Goal: Task Accomplishment & Management: Manage account settings

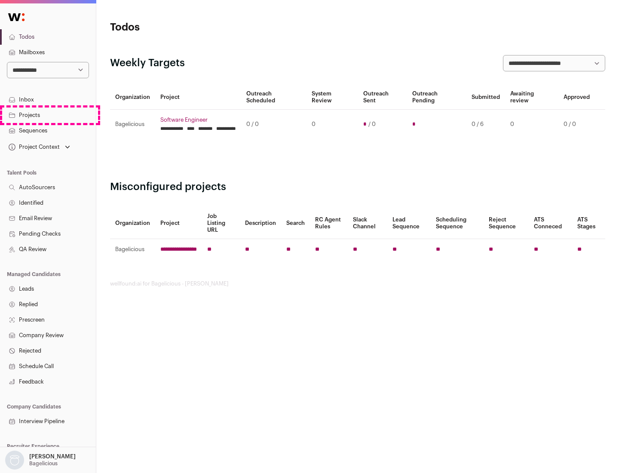
click at [48, 115] on link "Projects" at bounding box center [48, 115] width 96 height 15
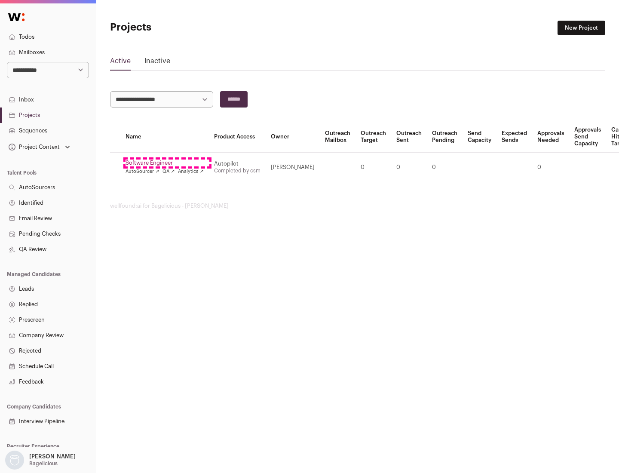
click at [167, 163] on link "Software Engineer" at bounding box center [165, 163] width 78 height 7
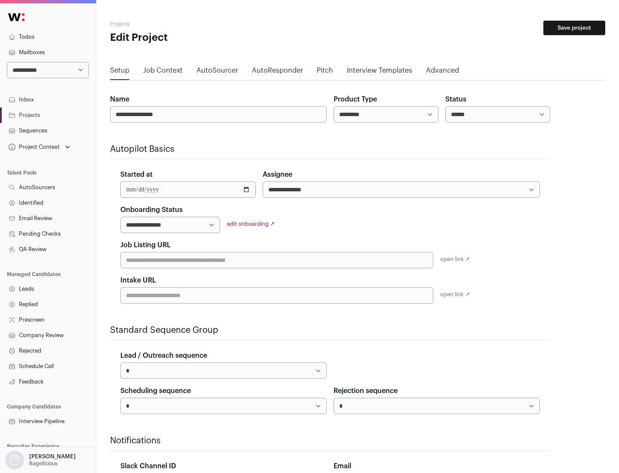
click at [575, 28] on button "Save project" at bounding box center [575, 28] width 62 height 15
